Goal: Check status: Check status

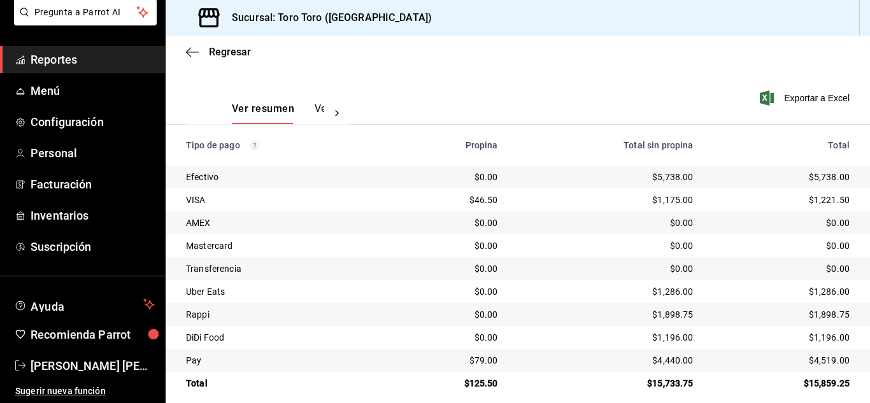
scroll to position [182, 0]
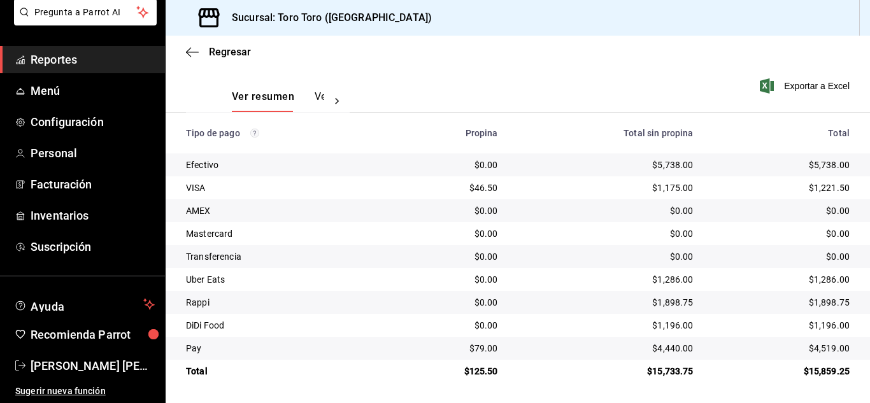
click at [45, 63] on span "Reportes" at bounding box center [93, 59] width 124 height 17
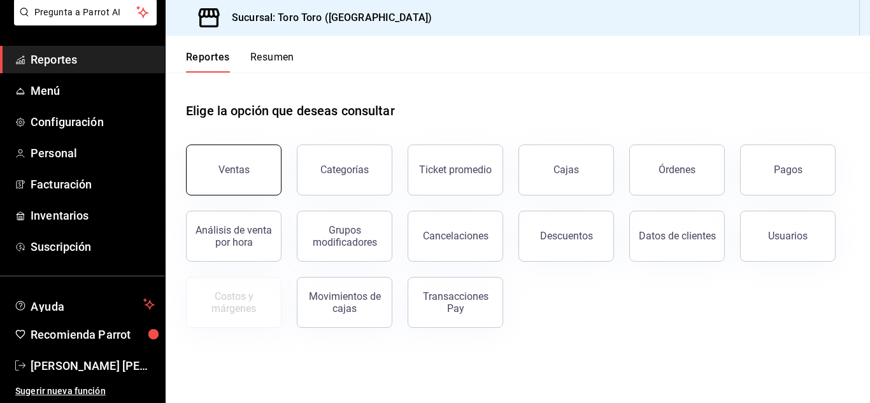
click at [232, 160] on button "Ventas" at bounding box center [234, 170] width 96 height 51
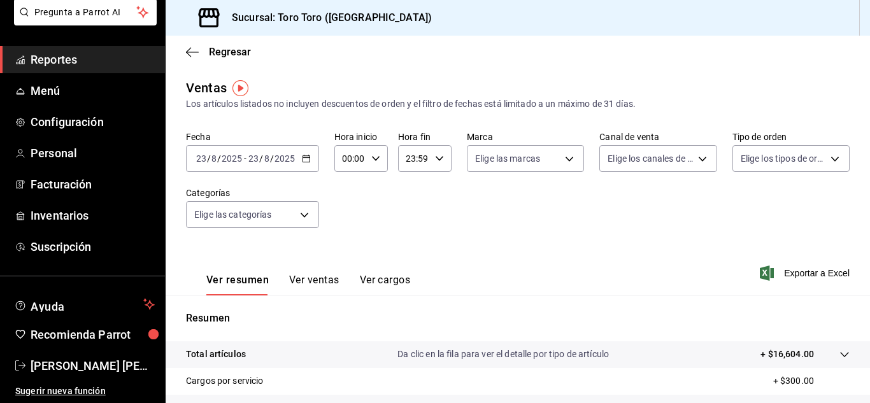
click at [394, 281] on button "Ver cargos" at bounding box center [385, 285] width 51 height 22
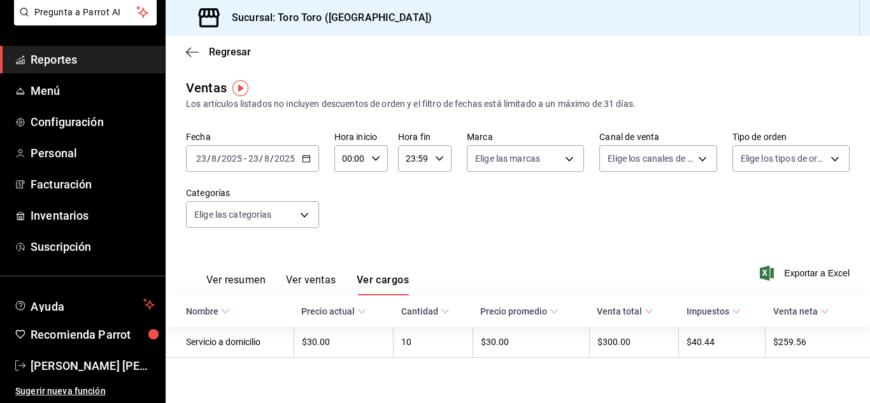
click at [29, 62] on link "Reportes" at bounding box center [82, 59] width 165 height 27
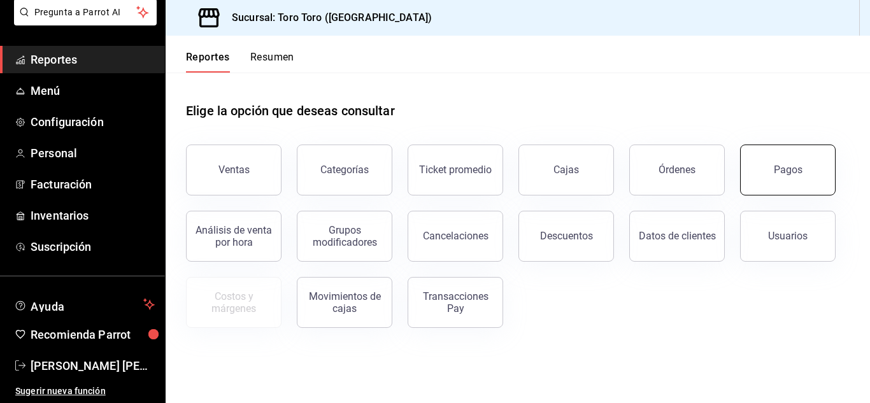
click at [801, 167] on div "Pagos" at bounding box center [788, 170] width 29 height 12
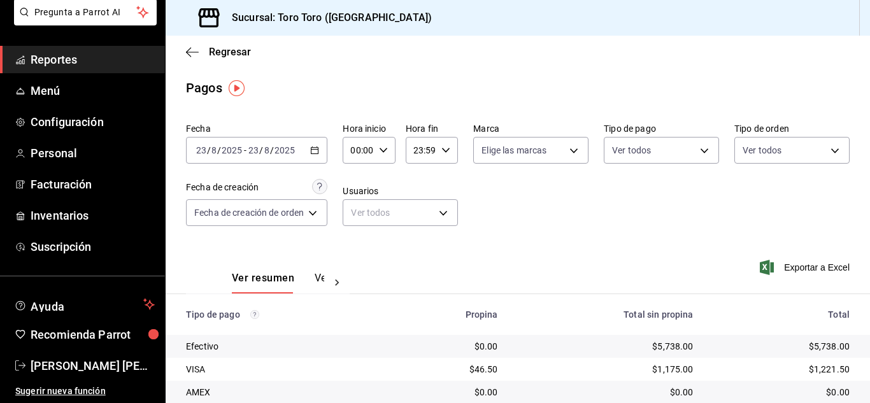
click at [76, 57] on span "Reportes" at bounding box center [93, 59] width 124 height 17
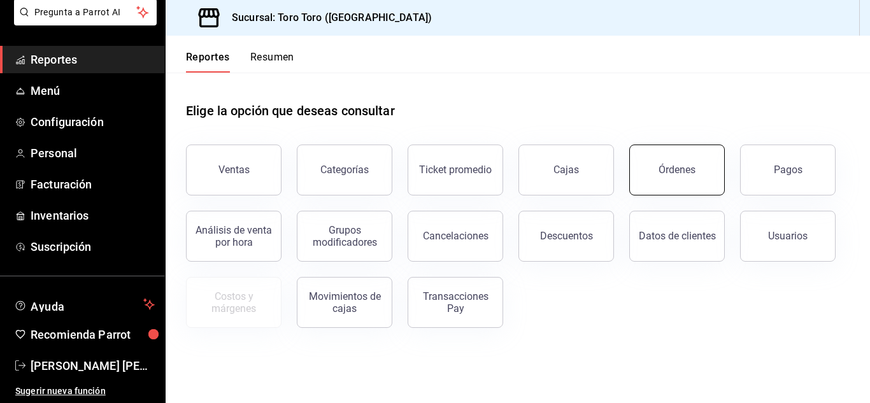
click at [675, 176] on button "Órdenes" at bounding box center [677, 170] width 96 height 51
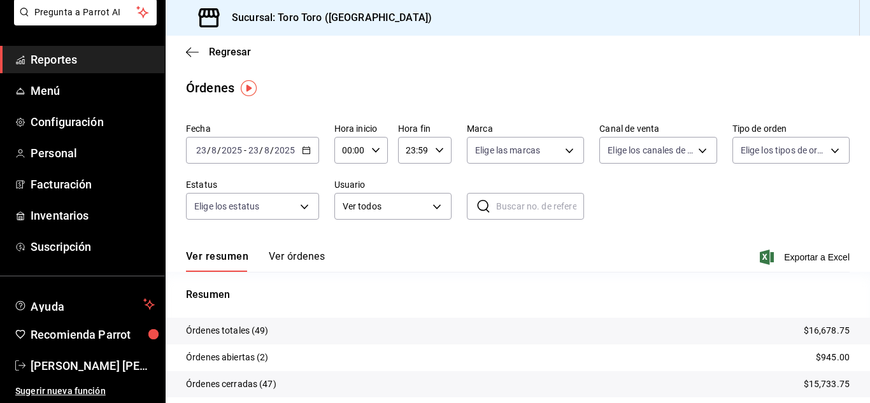
click at [28, 61] on link "Reportes" at bounding box center [82, 59] width 165 height 27
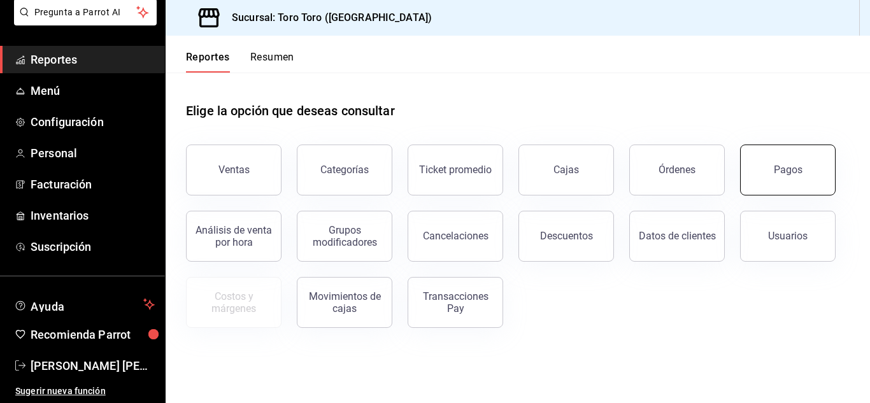
click at [769, 169] on button "Pagos" at bounding box center [788, 170] width 96 height 51
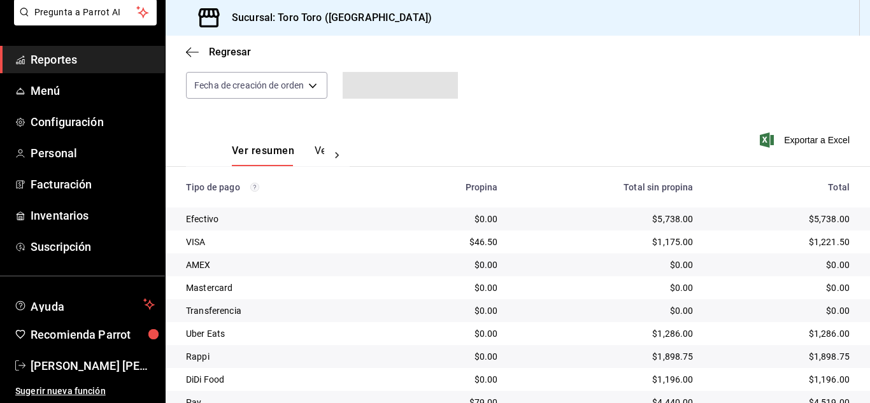
scroll to position [182, 0]
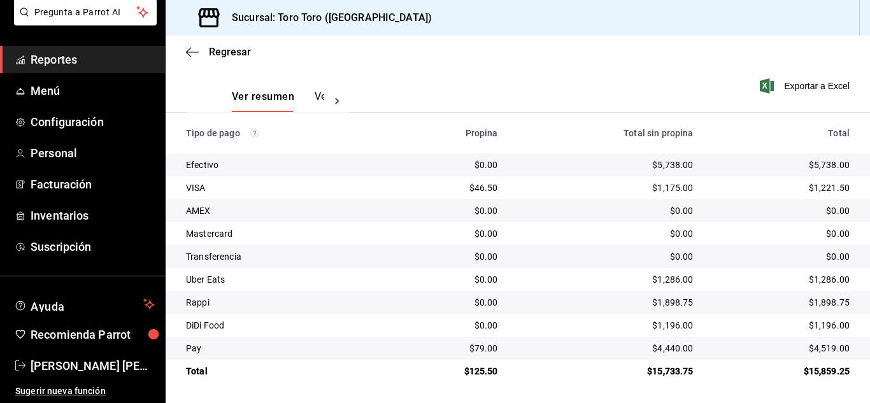
click at [35, 57] on span "Reportes" at bounding box center [93, 59] width 124 height 17
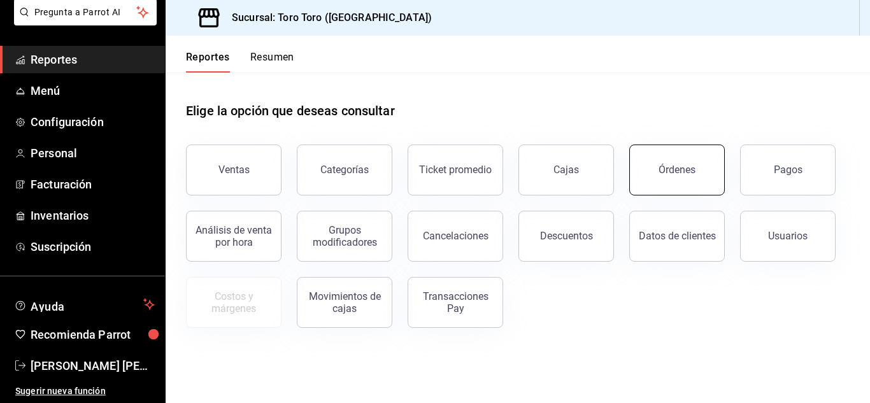
click at [669, 183] on button "Órdenes" at bounding box center [677, 170] width 96 height 51
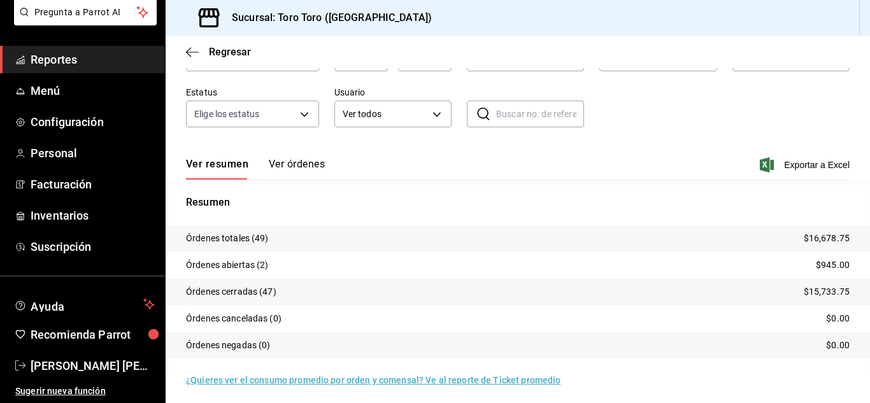
scroll to position [97, 0]
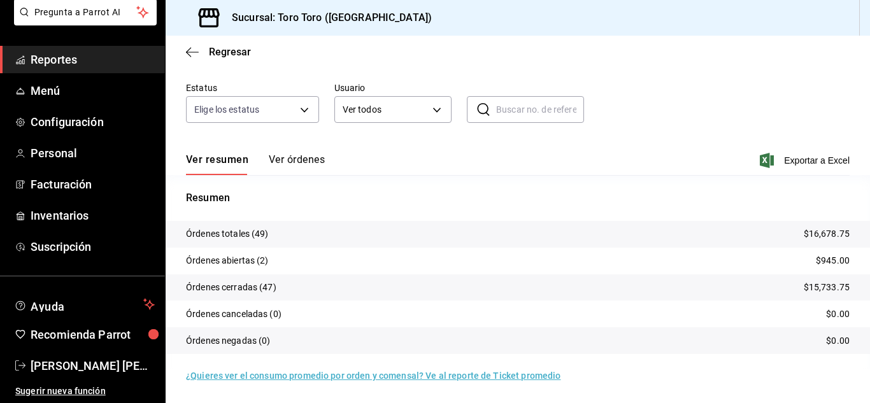
click at [81, 63] on span "Reportes" at bounding box center [93, 59] width 124 height 17
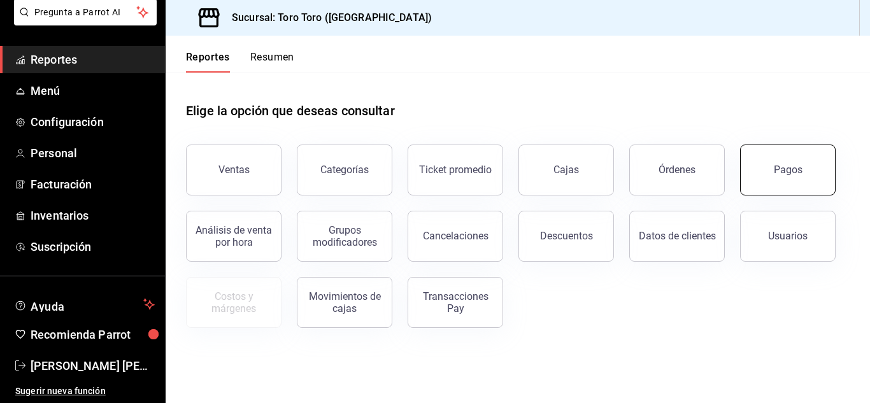
click at [799, 172] on div "Pagos" at bounding box center [788, 170] width 29 height 12
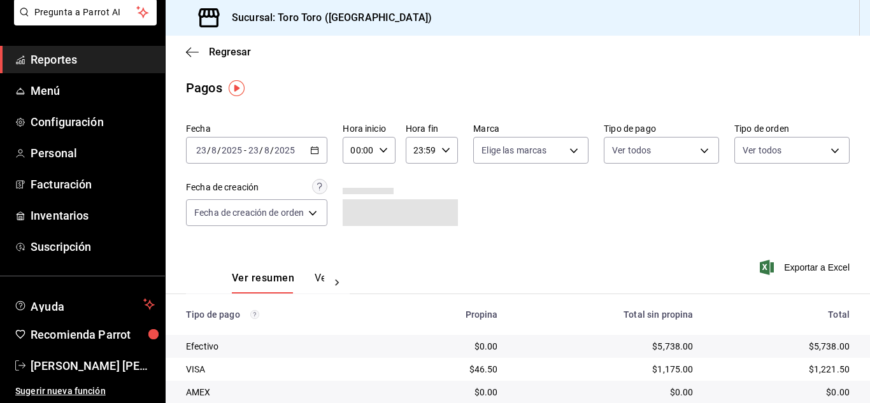
scroll to position [182, 0]
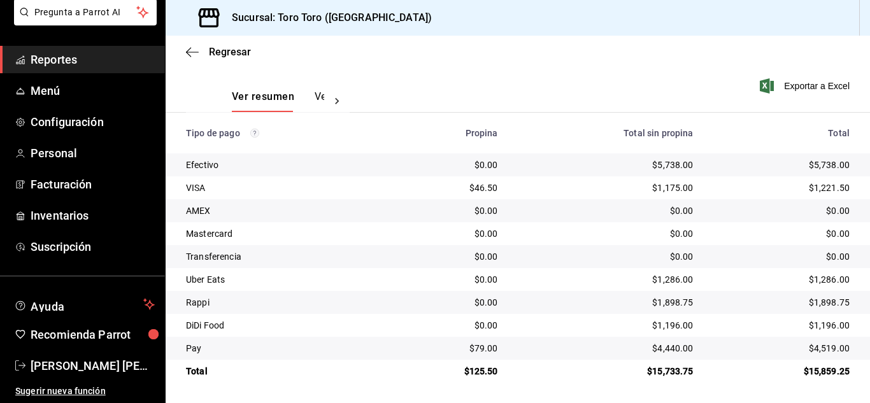
drag, startPoint x: 80, startPoint y: 66, endPoint x: 106, endPoint y: 61, distance: 26.5
click at [80, 64] on span "Reportes" at bounding box center [93, 59] width 124 height 17
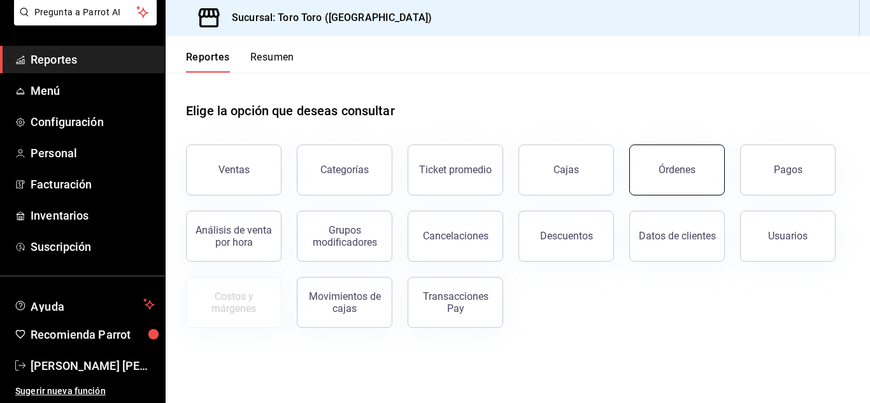
click at [650, 178] on button "Órdenes" at bounding box center [677, 170] width 96 height 51
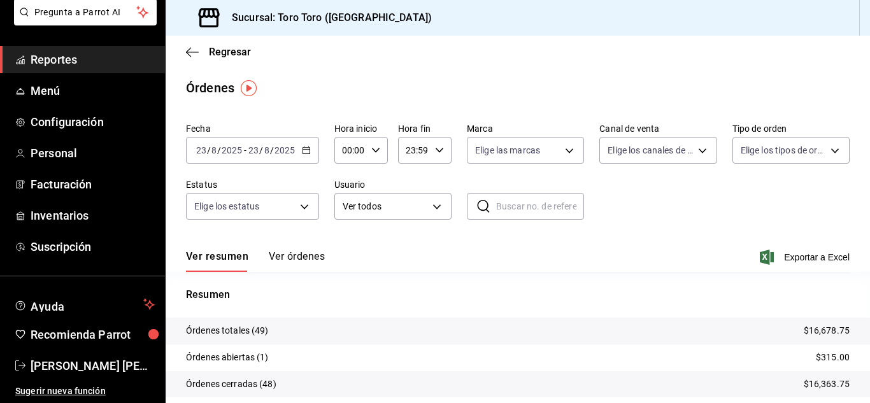
click at [57, 55] on span "Reportes" at bounding box center [93, 59] width 124 height 17
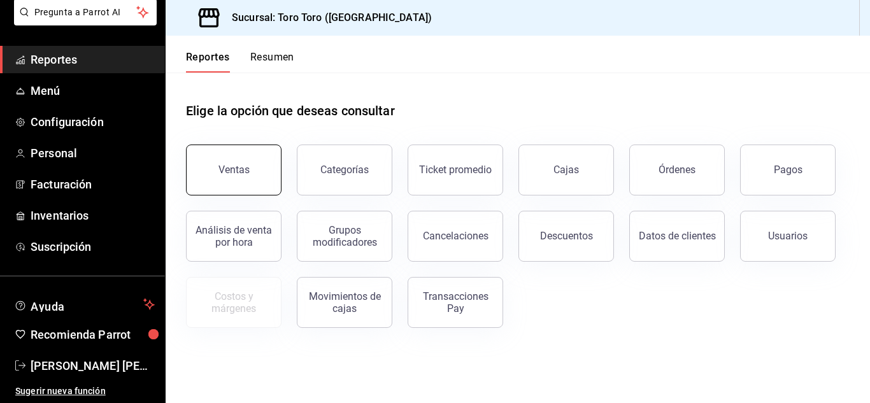
click at [227, 165] on div "Ventas" at bounding box center [233, 170] width 31 height 12
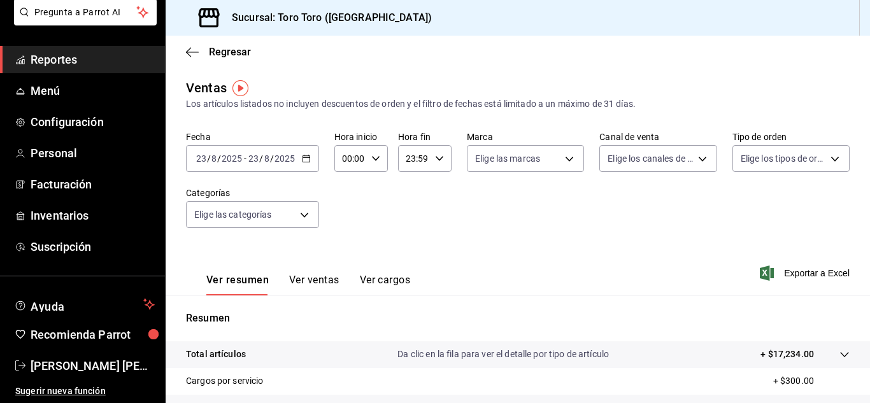
click at [383, 272] on div "Ver resumen Ver ventas Ver cargos" at bounding box center [298, 277] width 224 height 37
click at [383, 283] on button "Ver cargos" at bounding box center [385, 285] width 51 height 22
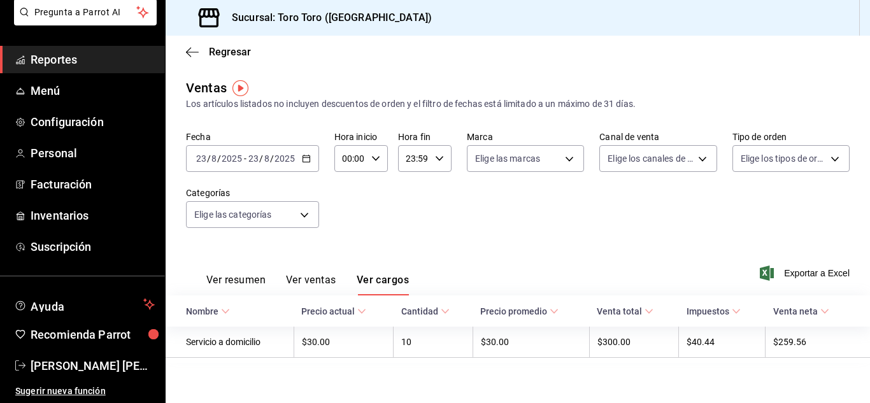
click at [87, 60] on span "Reportes" at bounding box center [93, 59] width 124 height 17
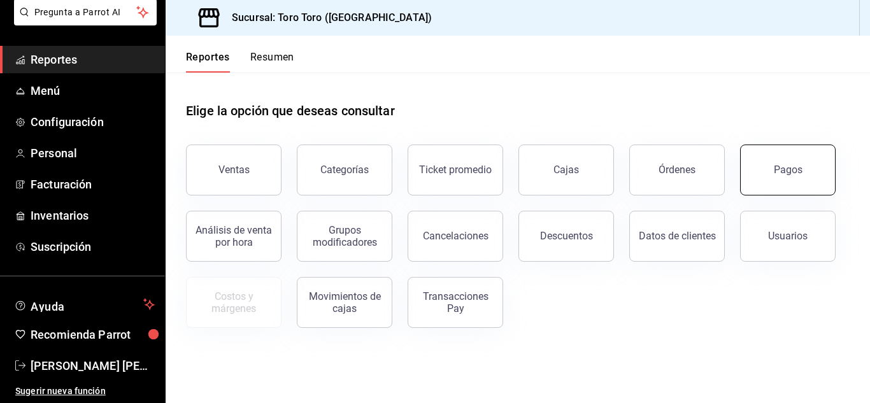
click at [794, 187] on button "Pagos" at bounding box center [788, 170] width 96 height 51
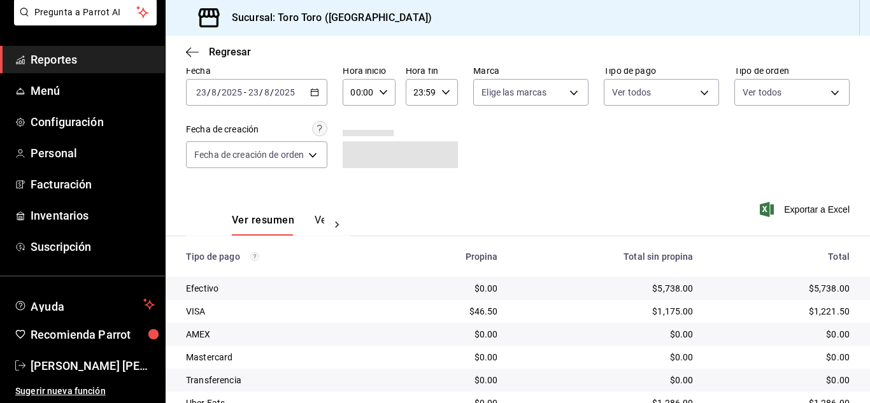
scroll to position [182, 0]
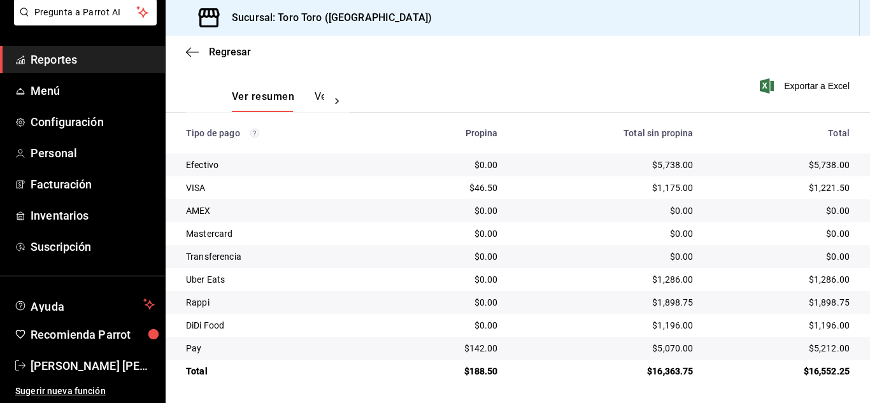
click at [44, 62] on span "Reportes" at bounding box center [93, 59] width 124 height 17
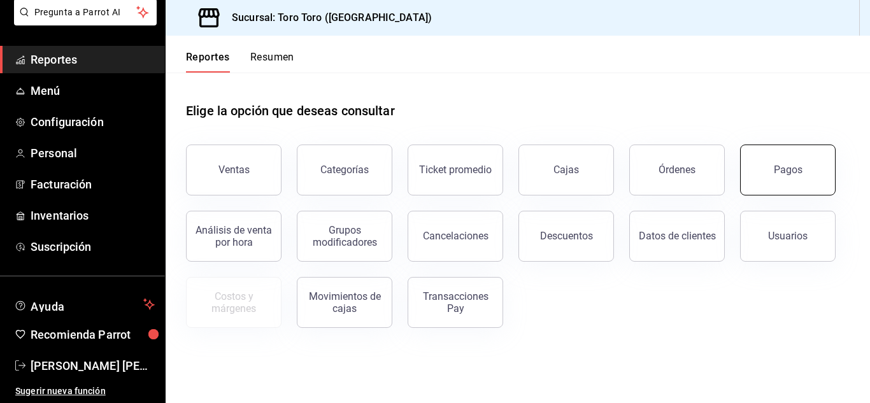
click at [793, 175] on div "Pagos" at bounding box center [788, 170] width 29 height 12
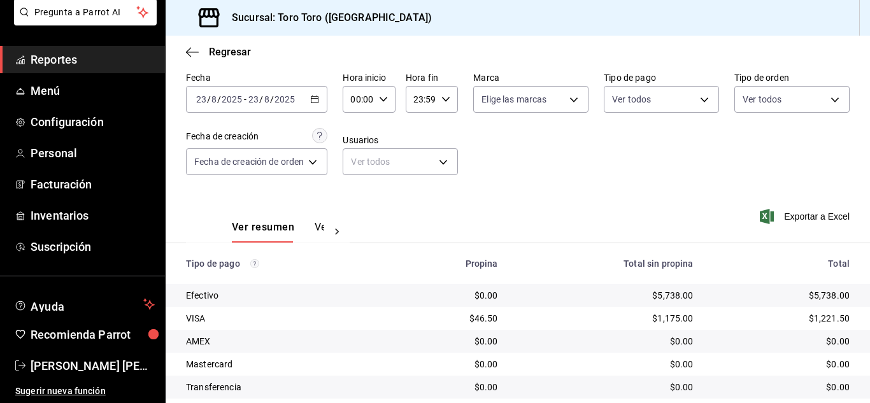
scroll to position [182, 0]
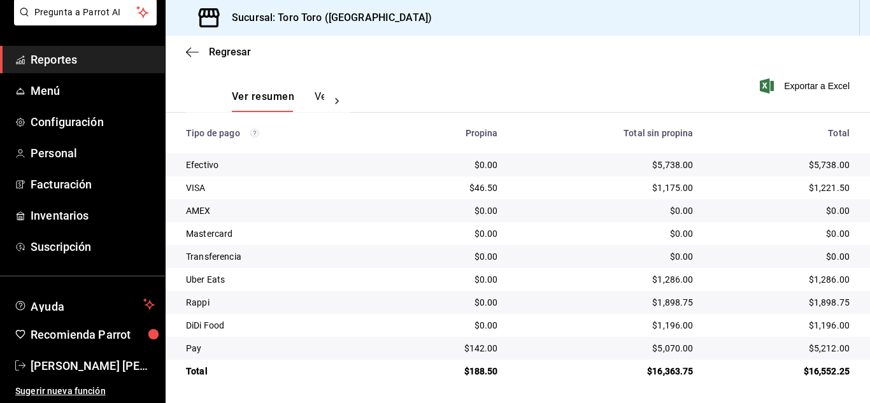
click at [64, 57] on span "Reportes" at bounding box center [93, 59] width 124 height 17
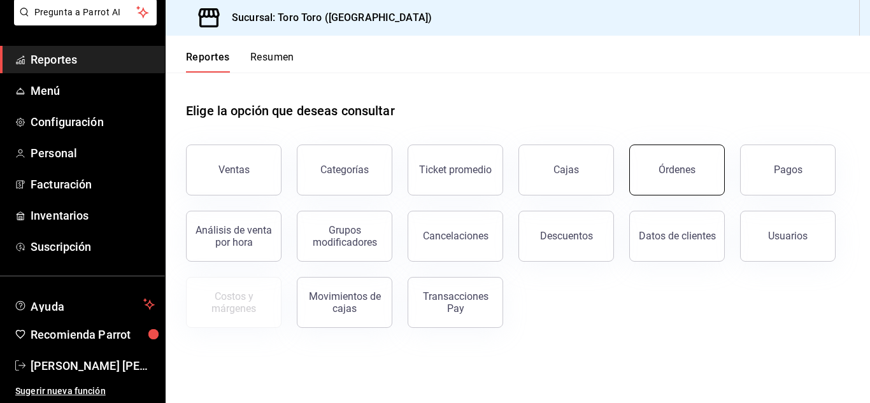
click at [648, 172] on button "Órdenes" at bounding box center [677, 170] width 96 height 51
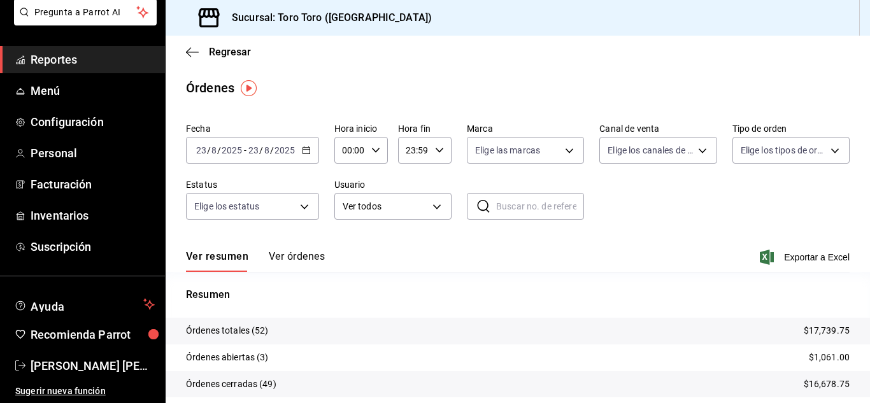
click at [57, 57] on span "Reportes" at bounding box center [93, 59] width 124 height 17
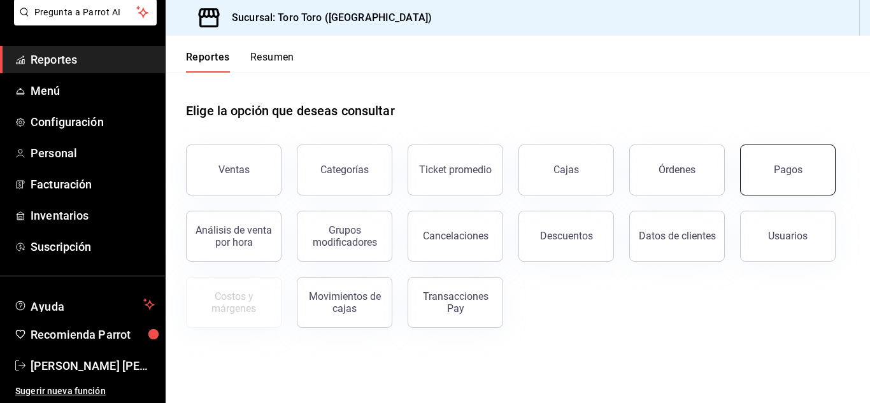
click at [771, 170] on button "Pagos" at bounding box center [788, 170] width 96 height 51
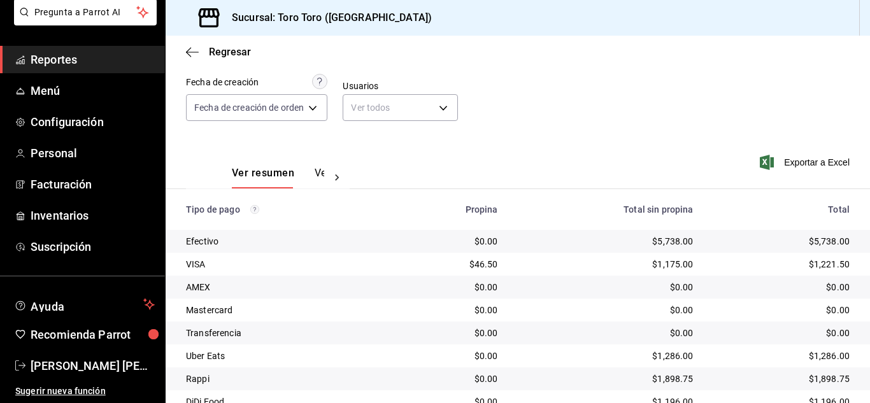
scroll to position [182, 0]
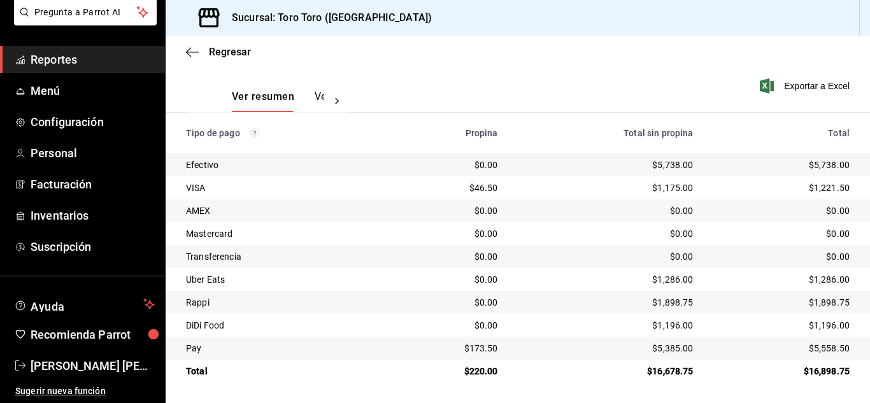
click at [67, 53] on span "Reportes" at bounding box center [93, 59] width 124 height 17
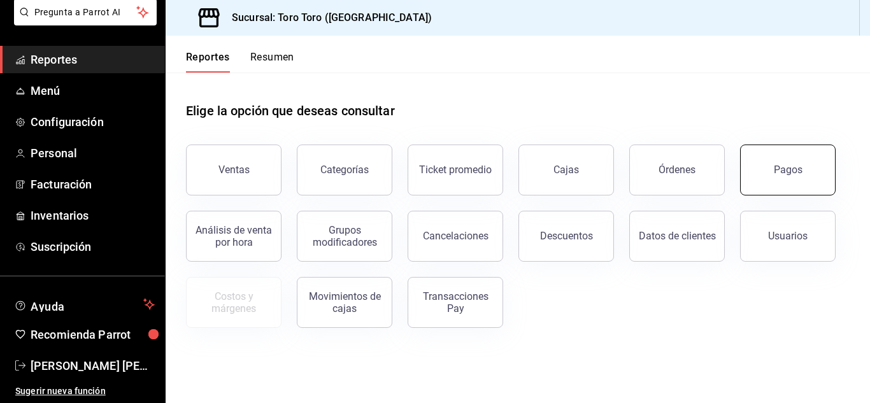
click at [794, 171] on div "Pagos" at bounding box center [788, 170] width 29 height 12
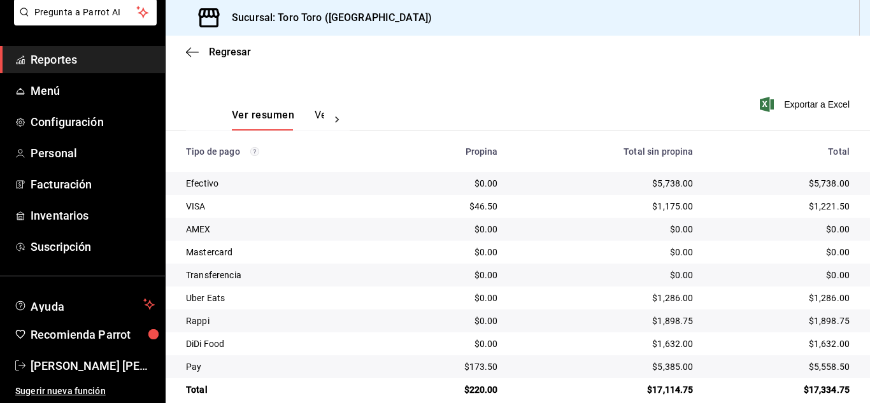
scroll to position [182, 0]
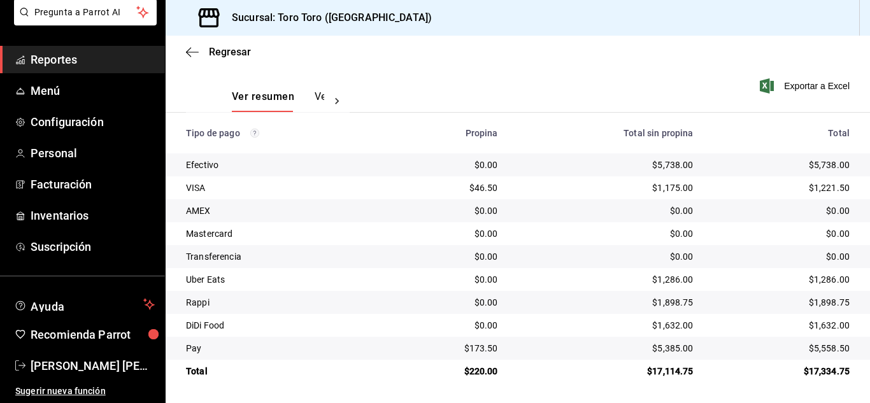
click at [64, 65] on span "Reportes" at bounding box center [93, 59] width 124 height 17
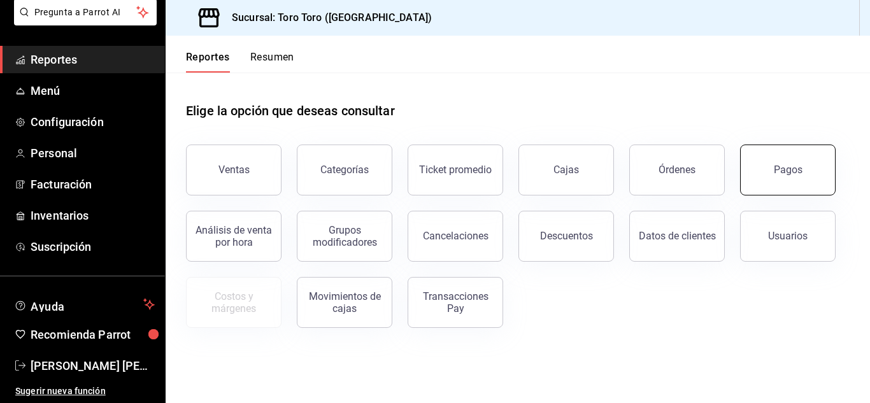
click at [771, 164] on button "Pagos" at bounding box center [788, 170] width 96 height 51
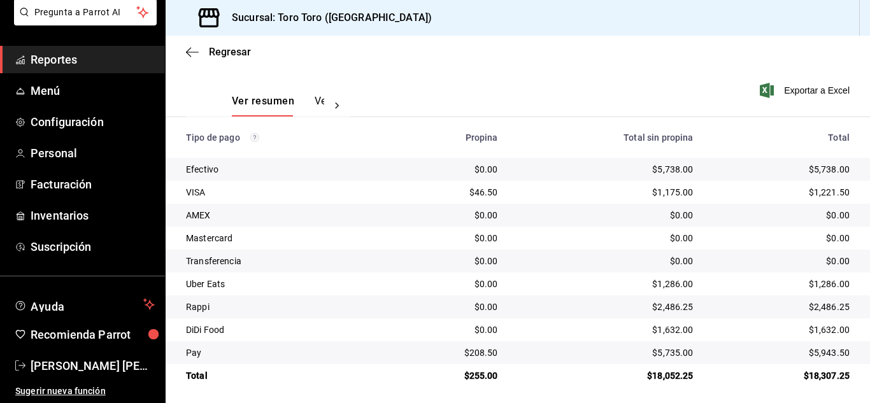
scroll to position [182, 0]
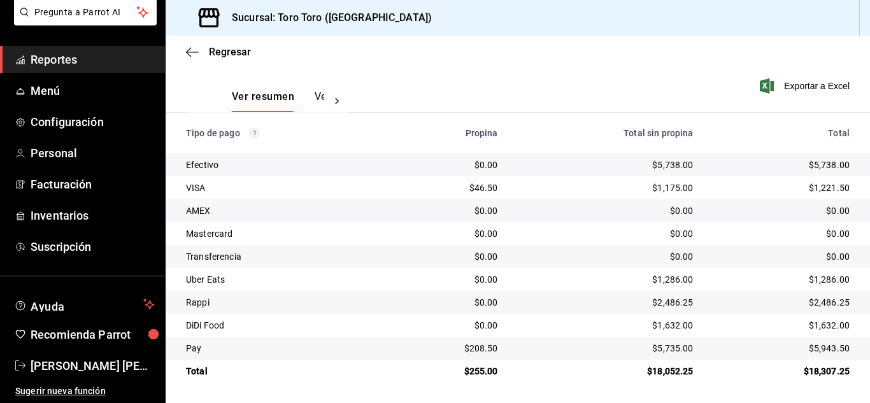
click at [42, 54] on span "Reportes" at bounding box center [93, 59] width 124 height 17
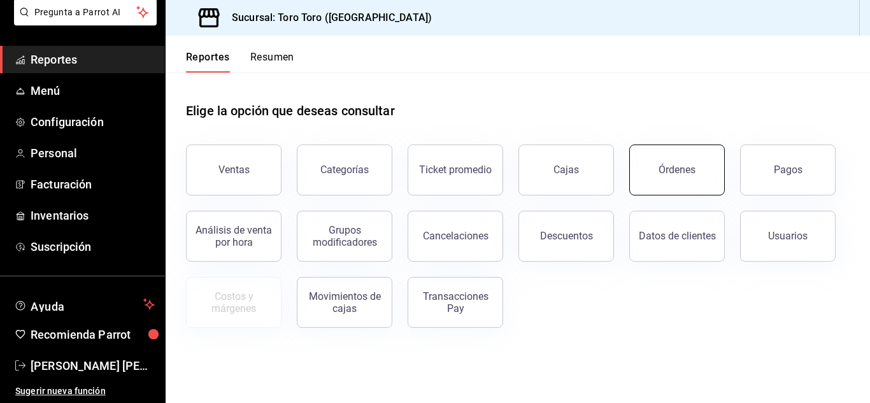
click at [643, 164] on button "Órdenes" at bounding box center [677, 170] width 96 height 51
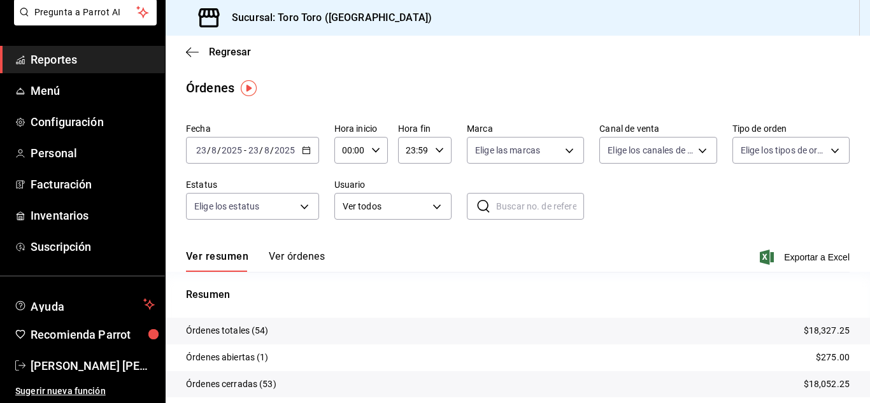
click at [46, 57] on span "Reportes" at bounding box center [93, 59] width 124 height 17
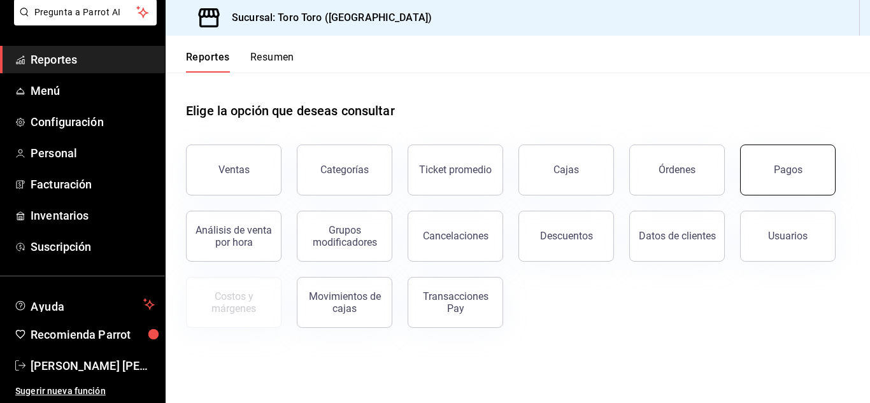
click at [790, 176] on button "Pagos" at bounding box center [788, 170] width 96 height 51
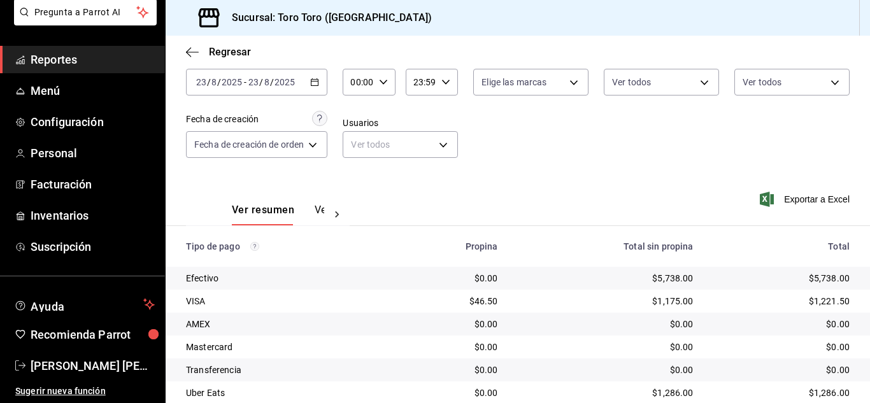
scroll to position [55, 0]
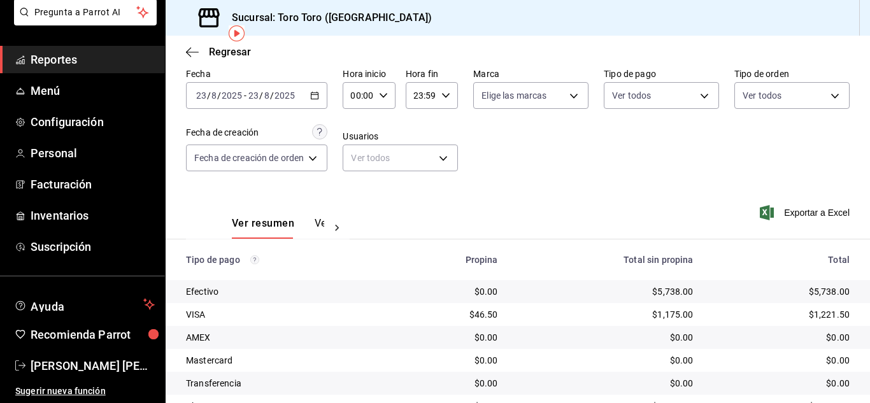
click at [57, 61] on span "Reportes" at bounding box center [93, 59] width 124 height 17
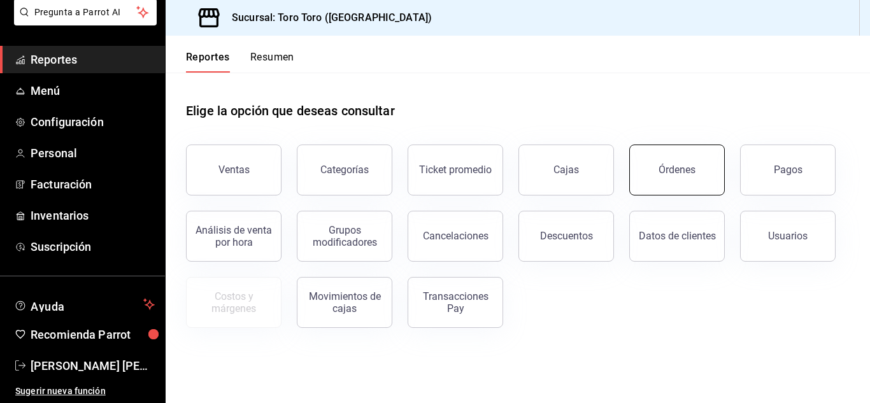
click at [664, 175] on div "Órdenes" at bounding box center [677, 170] width 37 height 12
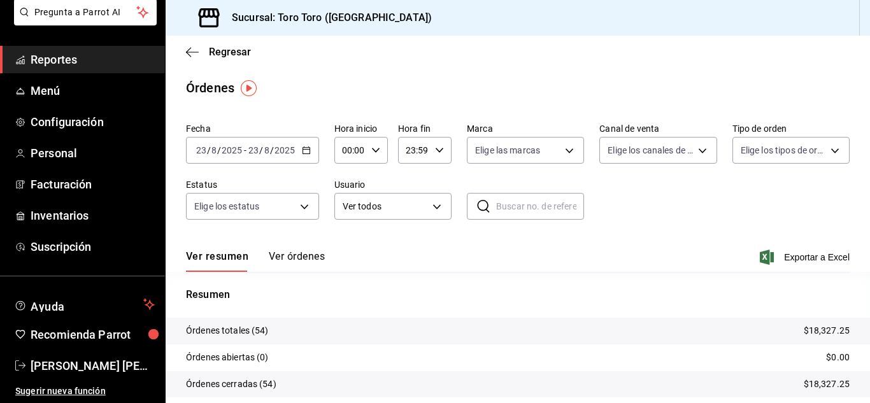
click at [60, 53] on span "Reportes" at bounding box center [93, 59] width 124 height 17
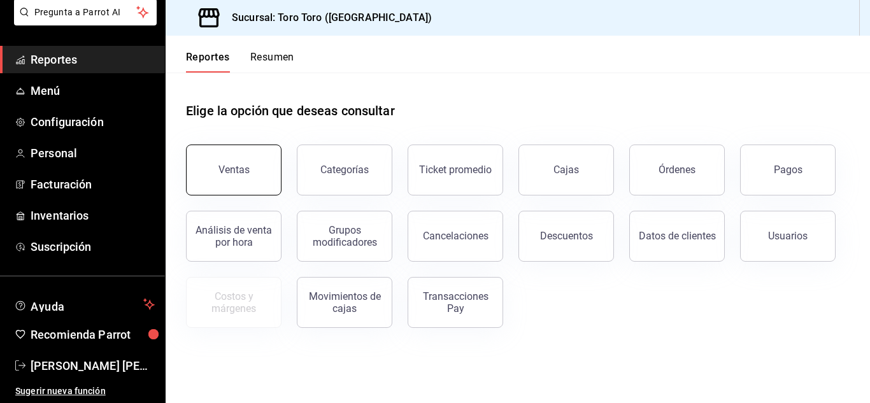
click at [233, 187] on button "Ventas" at bounding box center [234, 170] width 96 height 51
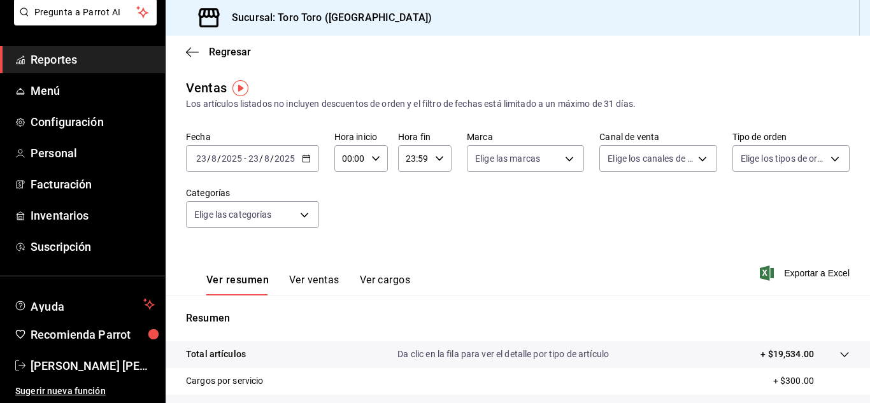
click at [374, 281] on button "Ver cargos" at bounding box center [385, 285] width 51 height 22
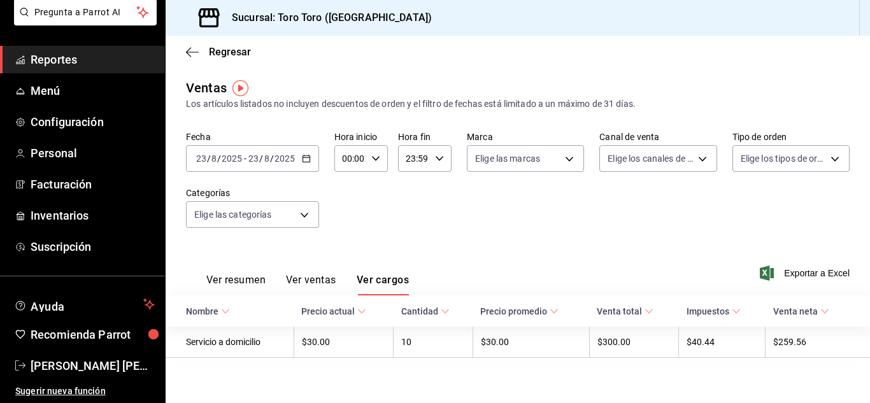
click at [65, 50] on link "Reportes" at bounding box center [82, 59] width 165 height 27
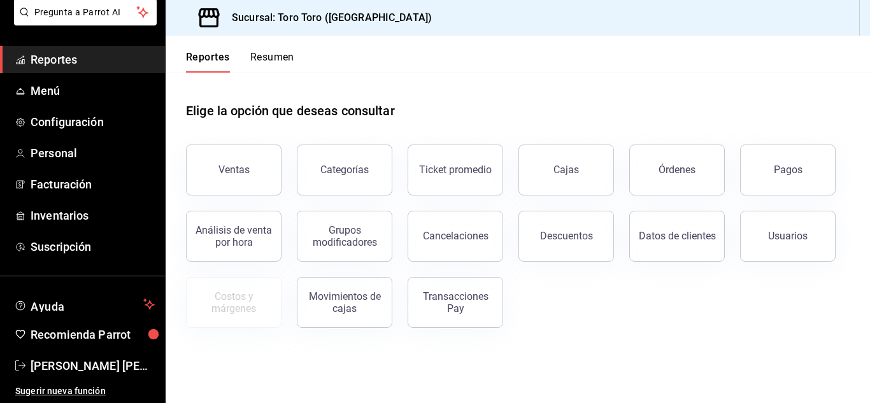
click at [47, 52] on span "Reportes" at bounding box center [93, 59] width 124 height 17
click at [52, 57] on span "Reportes" at bounding box center [93, 59] width 124 height 17
click at [806, 177] on button "Pagos" at bounding box center [788, 170] width 96 height 51
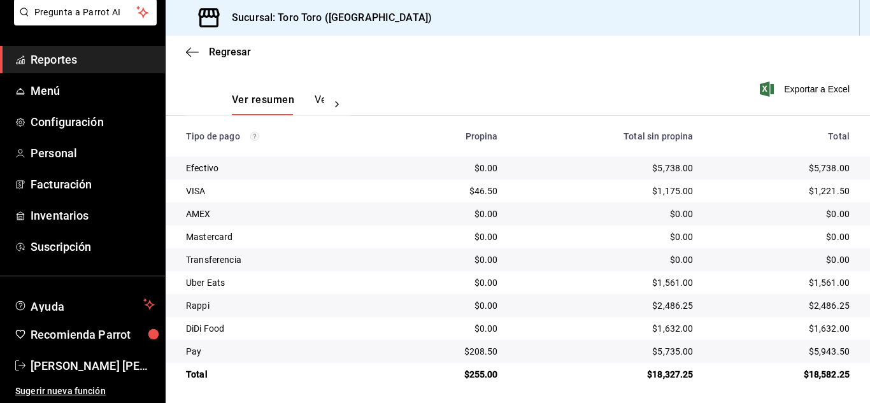
scroll to position [182, 0]
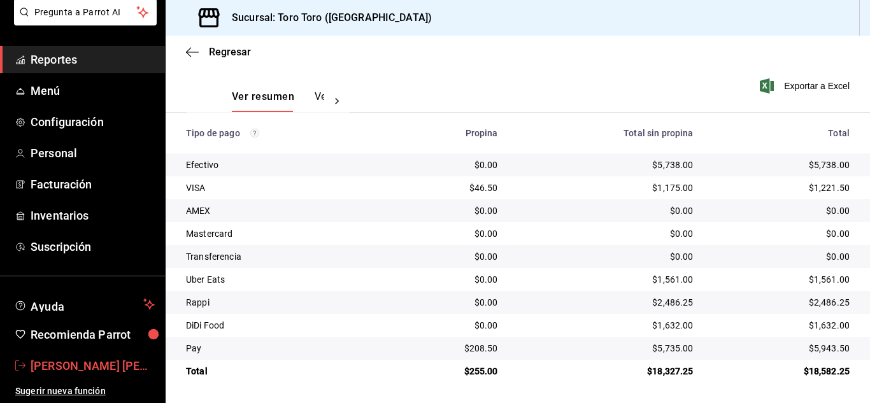
click at [98, 362] on span "[PERSON_NAME] [PERSON_NAME] [PERSON_NAME]" at bounding box center [93, 365] width 124 height 17
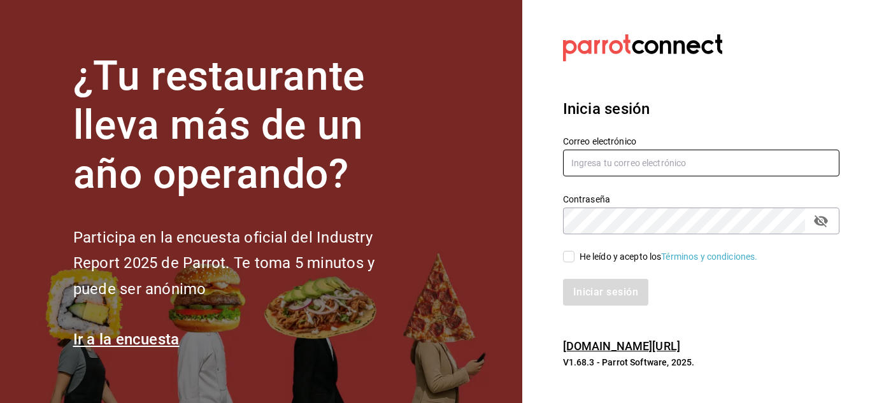
type input "[EMAIL_ADDRESS][PERSON_NAME][DOMAIN_NAME]"
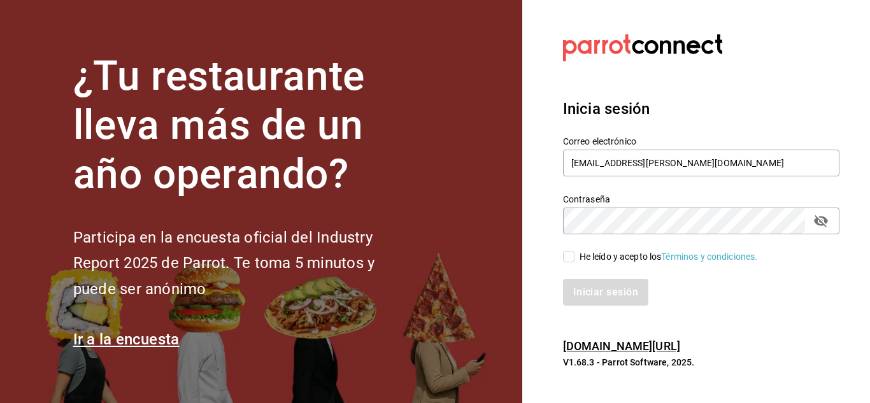
click at [573, 255] on input "He leído y acepto los Términos y condiciones." at bounding box center [568, 256] width 11 height 11
checkbox input "true"
click at [582, 289] on button "Iniciar sesión" at bounding box center [606, 292] width 87 height 27
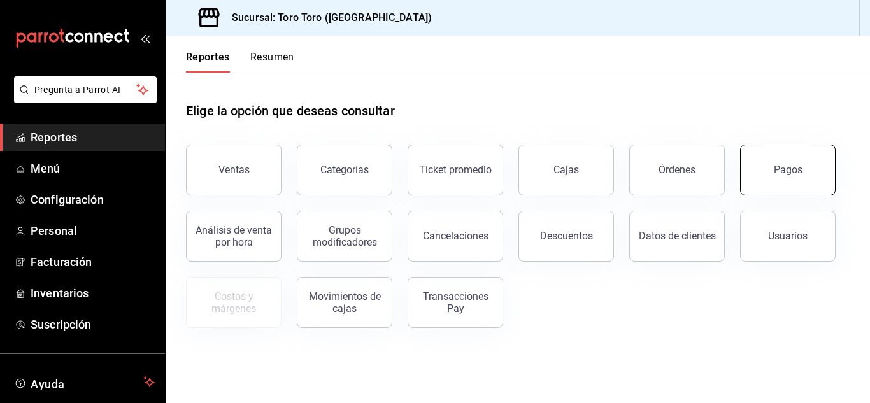
click at [760, 164] on button "Pagos" at bounding box center [788, 170] width 96 height 51
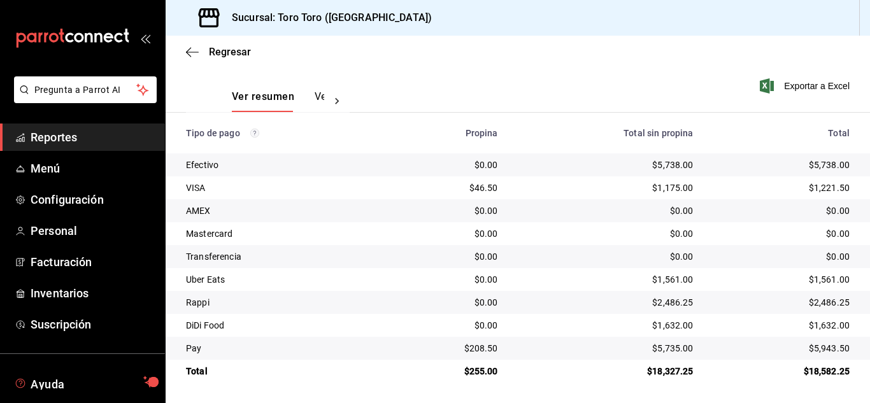
scroll to position [78, 0]
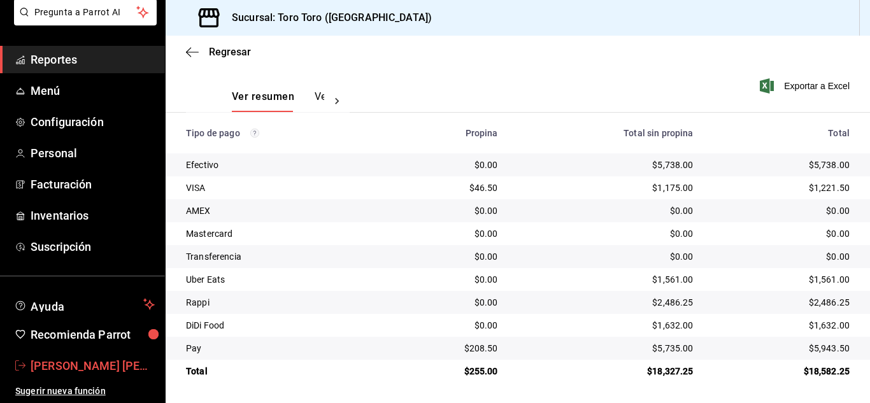
click at [122, 365] on span "[PERSON_NAME] [PERSON_NAME] [PERSON_NAME]" at bounding box center [93, 365] width 124 height 17
